Goal: Transaction & Acquisition: Purchase product/service

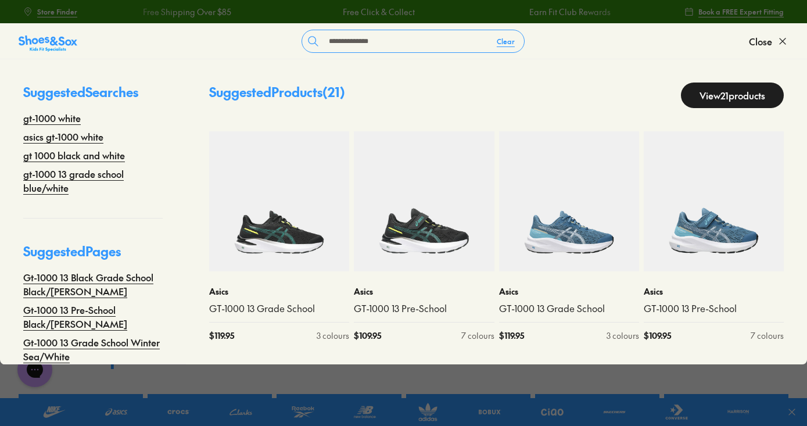
type input "**********"
click at [685, 94] on link "View 21 products" at bounding box center [732, 96] width 103 height 26
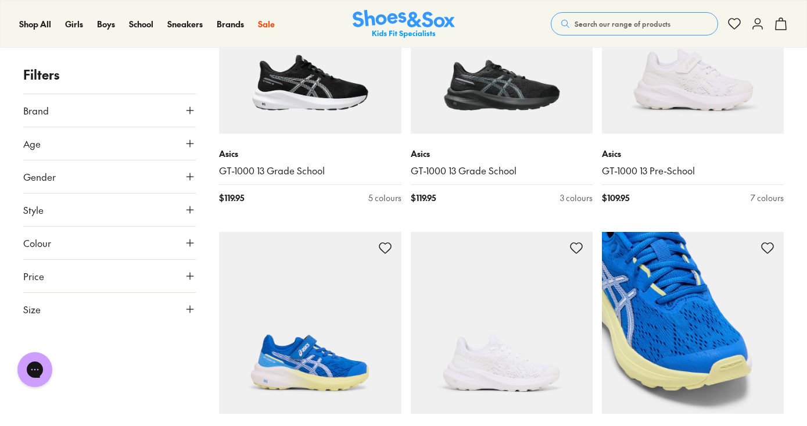
scroll to position [1569, 0]
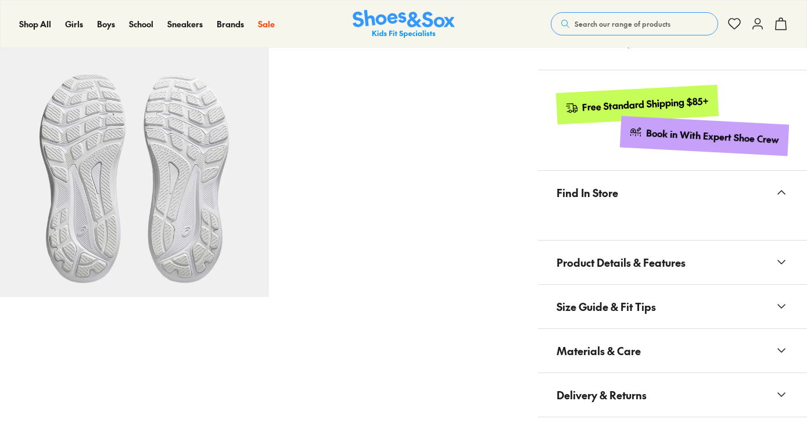
select select "*"
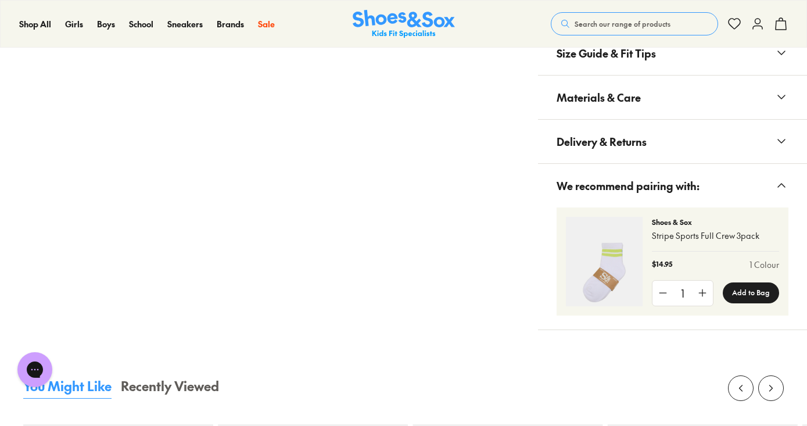
scroll to position [813, 0]
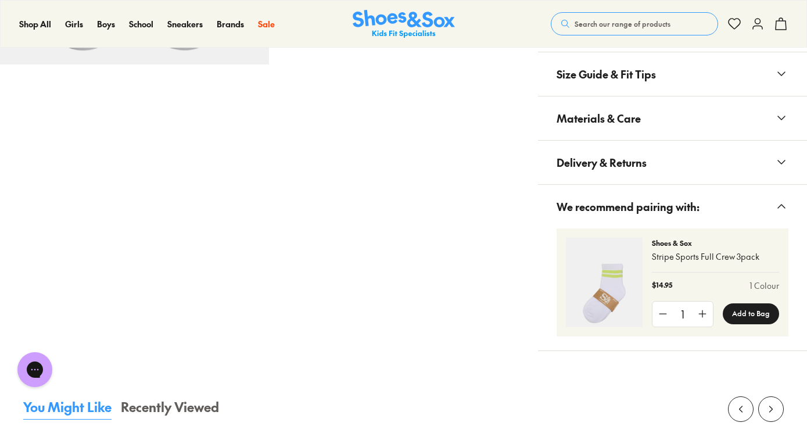
click at [631, 111] on span "Materials & Care" at bounding box center [599, 118] width 84 height 34
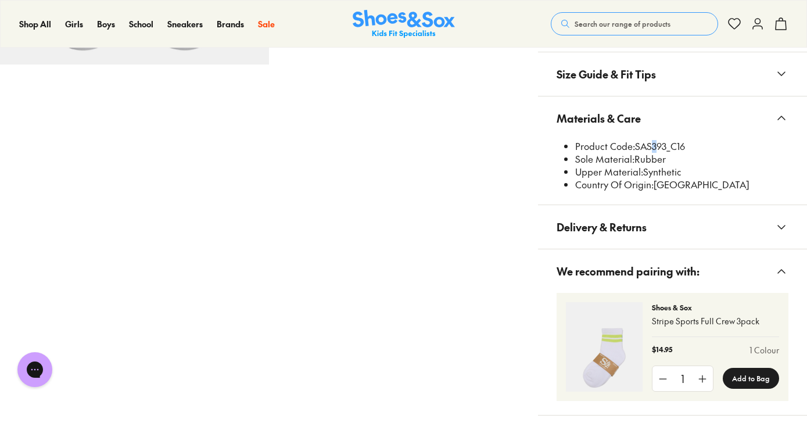
click at [650, 144] on li "Product Code: SAS393_C16" at bounding box center [681, 146] width 213 height 13
